Goal: Transaction & Acquisition: Book appointment/travel/reservation

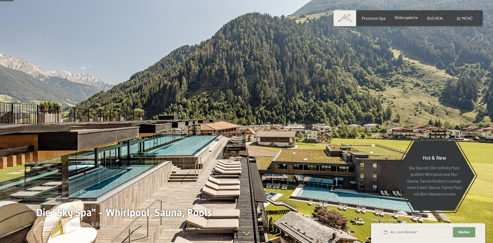
scroll to position [79, 0]
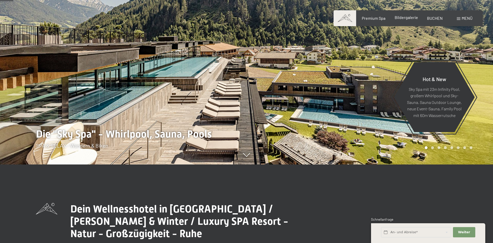
click at [405, 17] on span "Bildergalerie" at bounding box center [405, 17] width 23 height 5
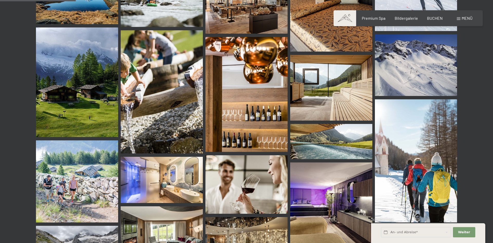
scroll to position [1099, 0]
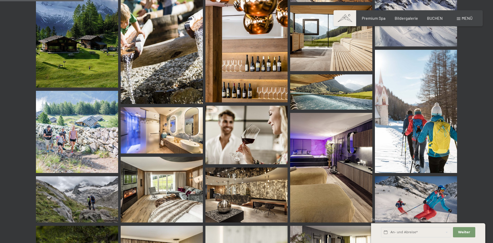
click at [465, 18] on span "Menü" at bounding box center [466, 18] width 11 height 5
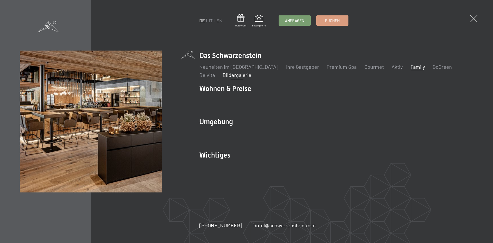
click at [410, 66] on link "Family" at bounding box center [417, 67] width 14 height 6
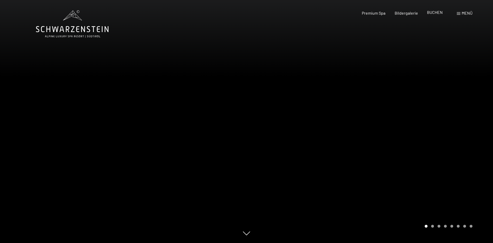
click at [434, 13] on span "BUCHEN" at bounding box center [435, 12] width 16 height 5
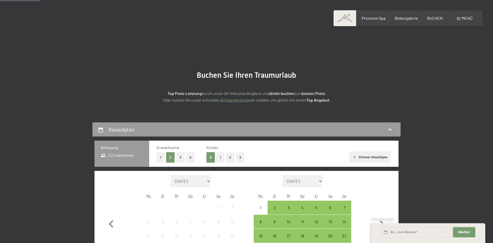
scroll to position [79, 0]
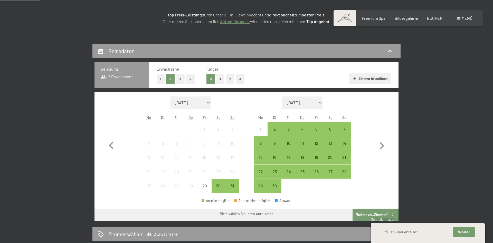
click at [189, 80] on button "4" at bounding box center [190, 79] width 9 height 11
click at [228, 79] on button "2" at bounding box center [230, 79] width 8 height 11
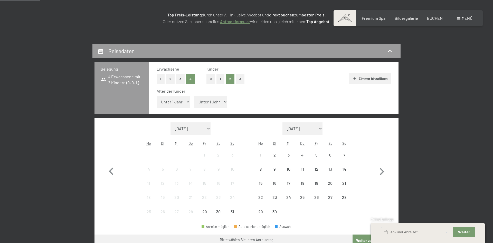
click at [157, 96] on select "Unter 1 Jahr 1 Jahr 2 Jahre 3 Jahre 4 Jahre 5 Jahre 6 Jahre 7 Jahre 8 Jahre 9 J…" at bounding box center [173, 102] width 33 height 12
select select "3"
click option "3 Jahre" at bounding box center [0, 0] width 0 height 0
click at [194, 96] on select "Unter 1 Jahr 1 Jahr 2 Jahre 3 Jahre 4 Jahre 5 Jahre 6 Jahre 7 Jahre 8 Jahre 9 J…" at bounding box center [210, 102] width 33 height 12
select select "5"
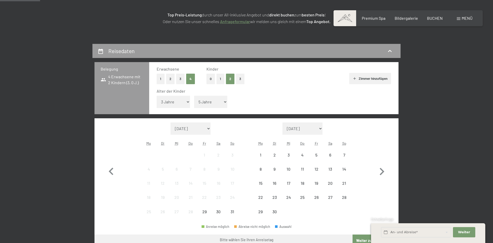
click option "5 Jahre" at bounding box center [0, 0] width 0 height 0
click at [382, 169] on icon "button" at bounding box center [381, 171] width 15 height 15
select select "[DATE]"
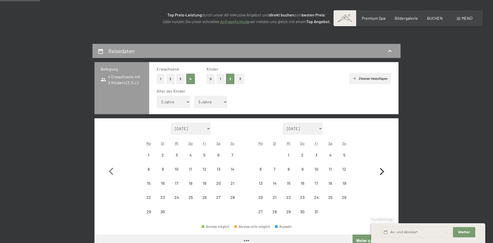
select select "[DATE]"
click at [345, 170] on div "12" at bounding box center [344, 173] width 13 height 13
select select "[DATE]"
click at [291, 185] on div "15" at bounding box center [288, 187] width 13 height 13
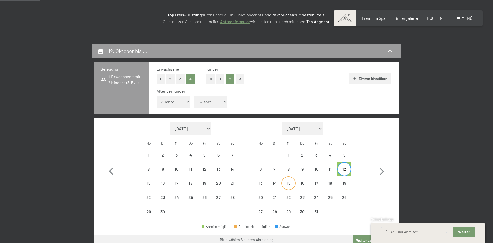
select select "[DATE]"
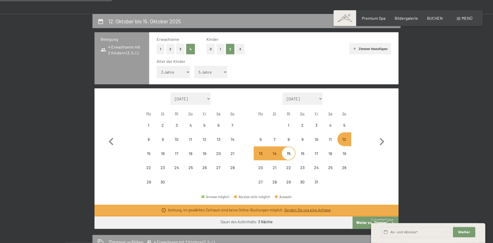
scroll to position [131, 0]
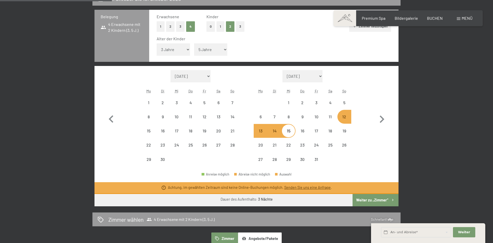
click at [343, 117] on div "12" at bounding box center [344, 121] width 13 height 13
select select "[DATE]"
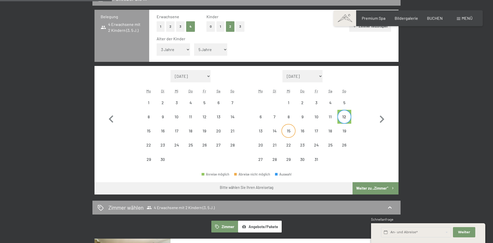
click at [290, 134] on div "15" at bounding box center [288, 135] width 13 height 13
select select "[DATE]"
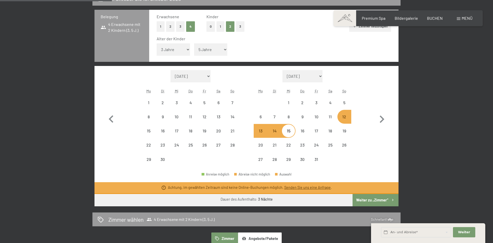
click at [168, 25] on button "2" at bounding box center [170, 26] width 8 height 11
select select "[DATE]"
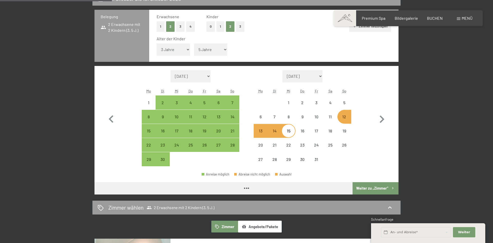
select select "[DATE]"
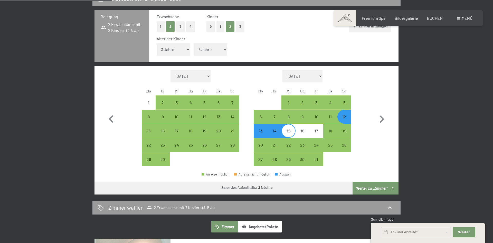
click at [344, 117] on div "12" at bounding box center [344, 121] width 13 height 13
select select "[DATE]"
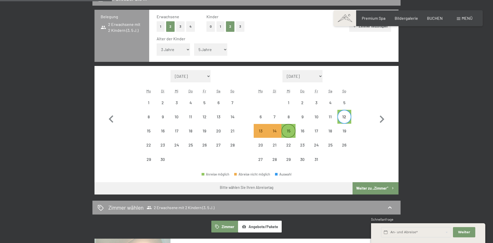
click at [291, 129] on div "15" at bounding box center [288, 135] width 13 height 13
select select "[DATE]"
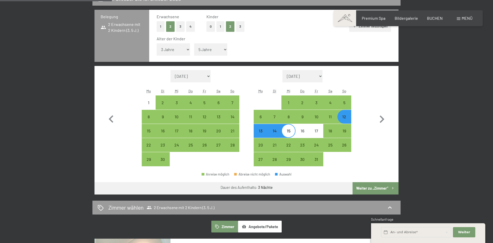
click at [390, 189] on button "Weiter zu „Zimmer“" at bounding box center [375, 188] width 46 height 12
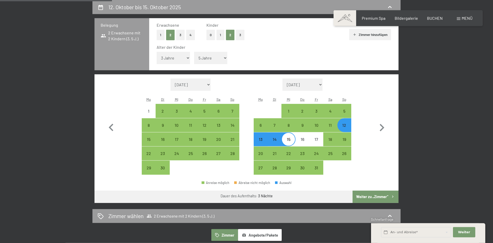
select select "[DATE]"
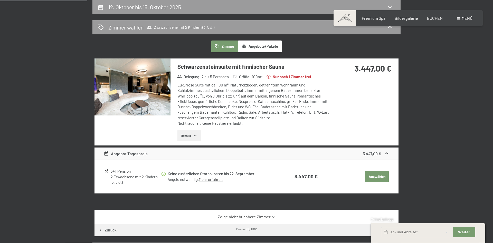
click at [151, 97] on img at bounding box center [132, 86] width 76 height 57
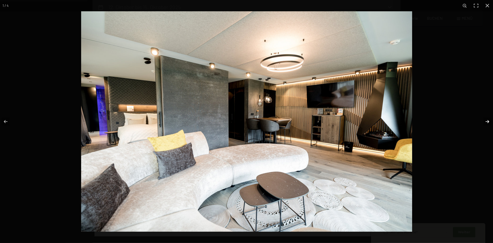
click at [487, 120] on button "button" at bounding box center [484, 122] width 18 height 26
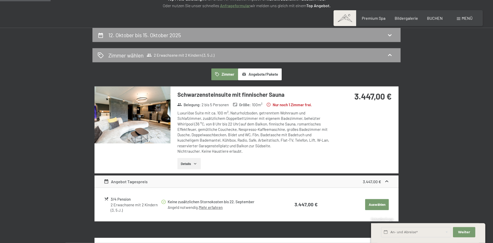
scroll to position [44, 0]
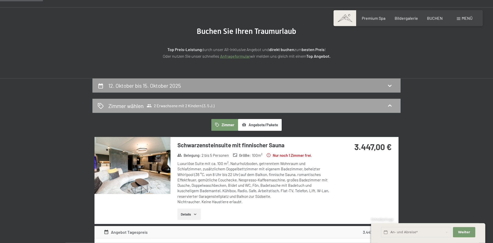
click at [155, 105] on span "2 Erwachsene mit 2 Kindern (3, 5 J.)" at bounding box center [180, 105] width 68 height 5
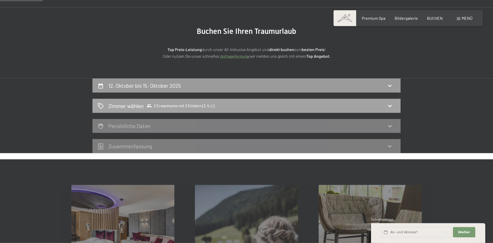
click at [186, 106] on span "2 Erwachsene mit 2 Kindern (3, 5 J.)" at bounding box center [180, 105] width 68 height 5
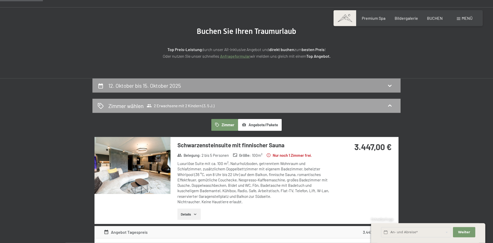
click at [387, 105] on icon at bounding box center [389, 106] width 6 height 6
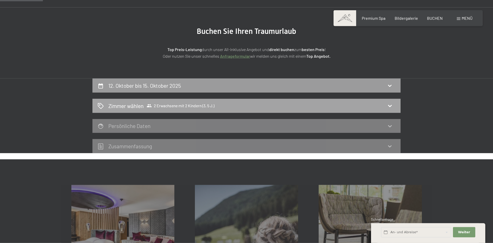
click at [389, 104] on icon at bounding box center [389, 106] width 6 height 6
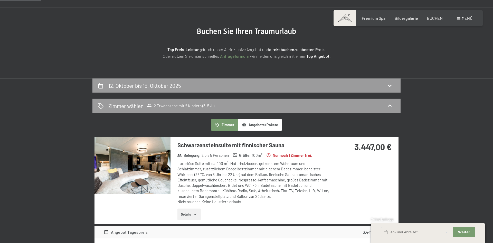
click at [155, 163] on img at bounding box center [132, 165] width 76 height 57
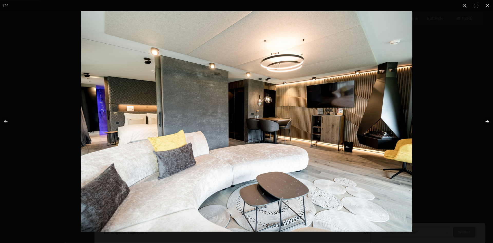
click at [483, 121] on button "button" at bounding box center [484, 122] width 18 height 26
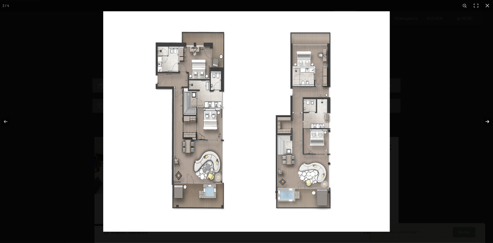
click at [486, 119] on button "button" at bounding box center [484, 122] width 18 height 26
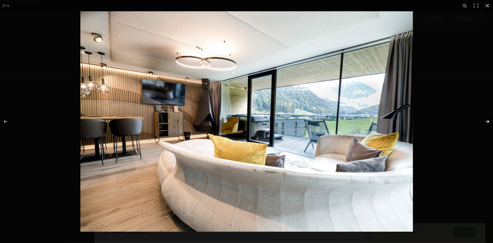
click at [486, 119] on button "button" at bounding box center [484, 122] width 18 height 26
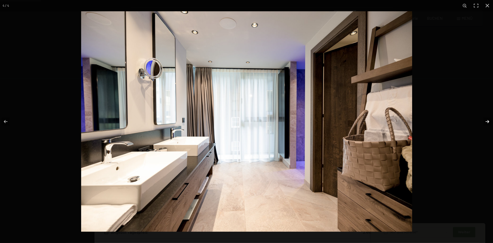
click at [486, 119] on button "button" at bounding box center [484, 122] width 18 height 26
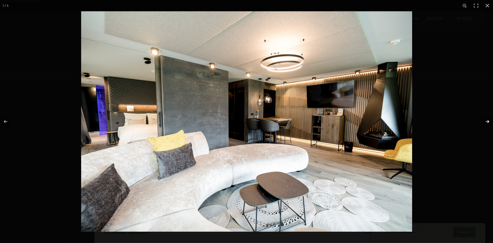
click at [486, 119] on button "button" at bounding box center [484, 122] width 18 height 26
